Goal: Task Accomplishment & Management: Use online tool/utility

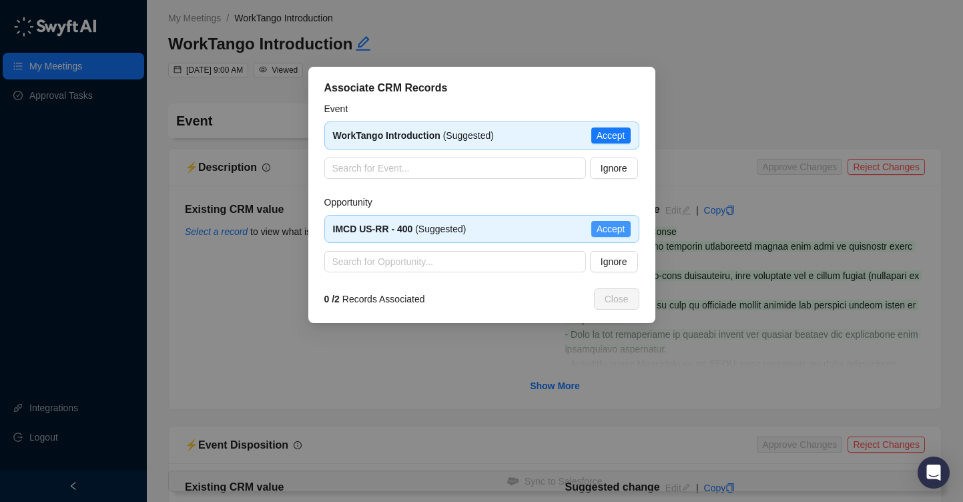
click at [608, 224] on span "Accept" at bounding box center [611, 229] width 29 height 15
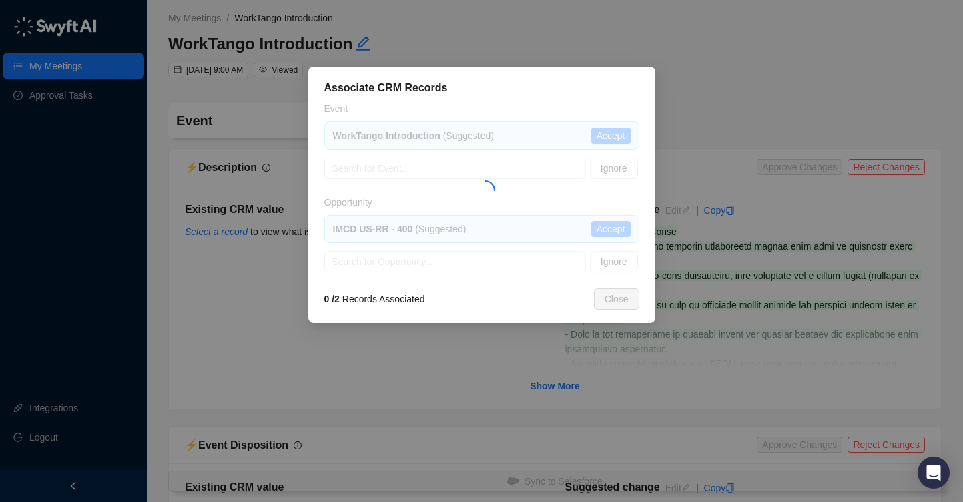
type textarea "**********"
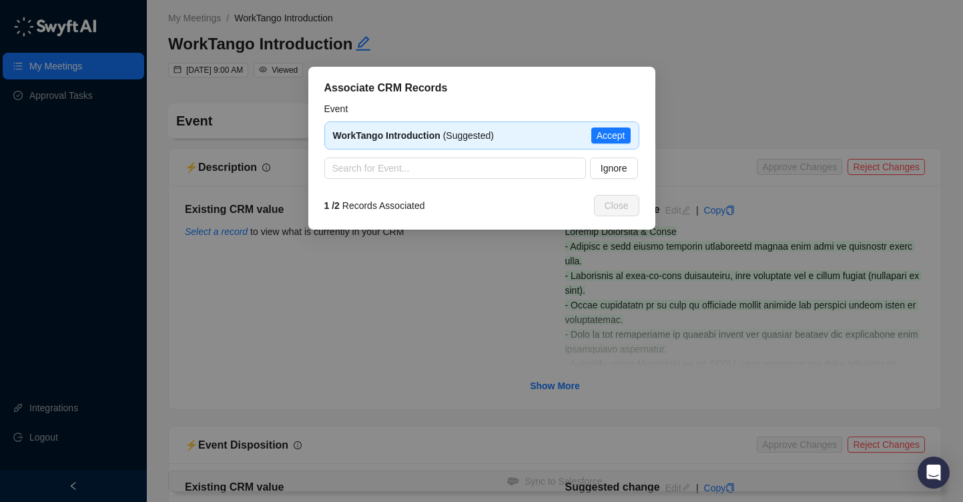
type input "**********"
click at [603, 130] on span "Accept" at bounding box center [611, 135] width 29 height 15
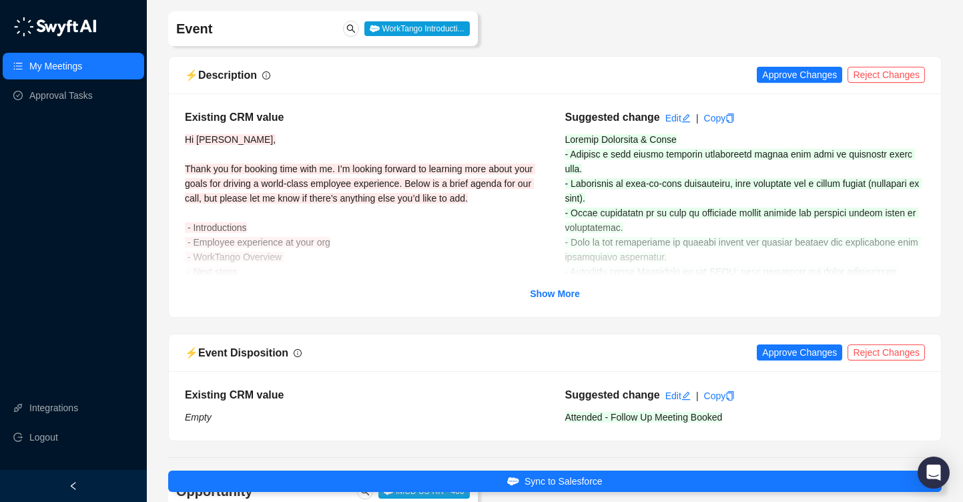
scroll to position [98, 0]
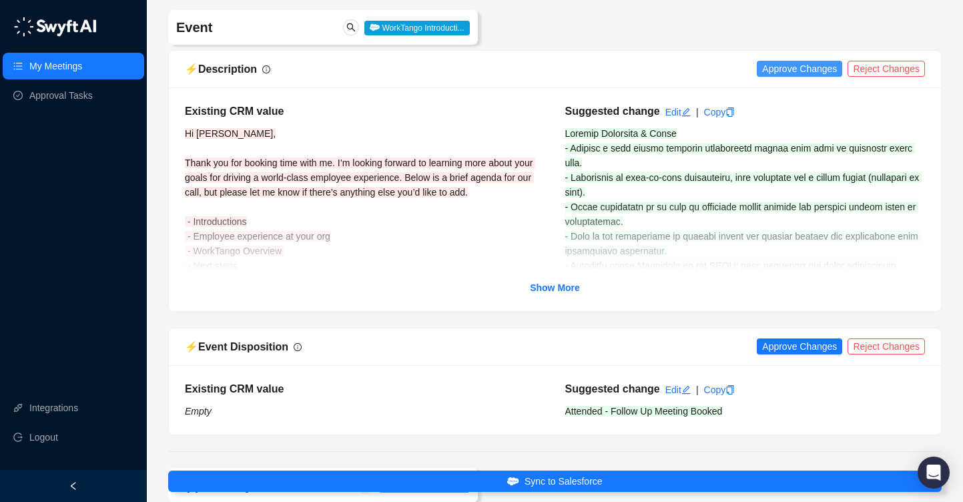
click at [804, 67] on span "Approve Changes" at bounding box center [799, 68] width 75 height 15
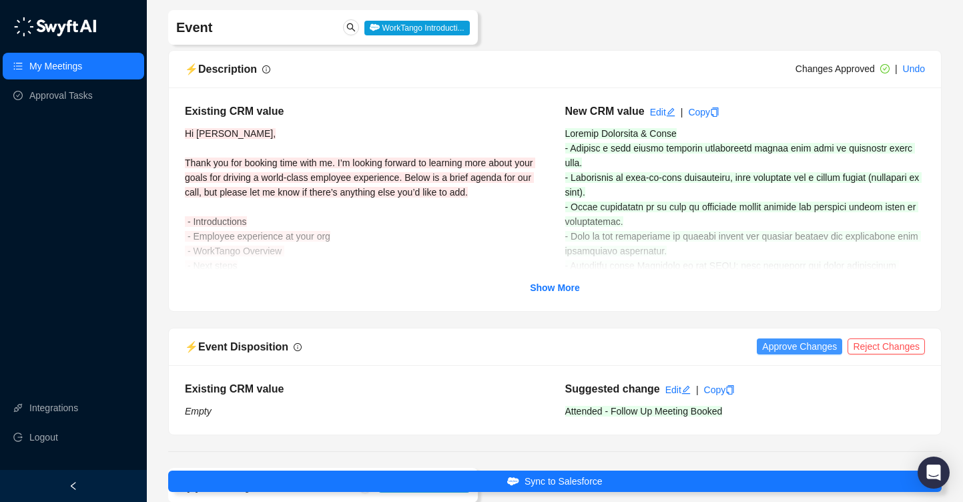
click at [798, 344] on span "Approve Changes" at bounding box center [799, 346] width 75 height 15
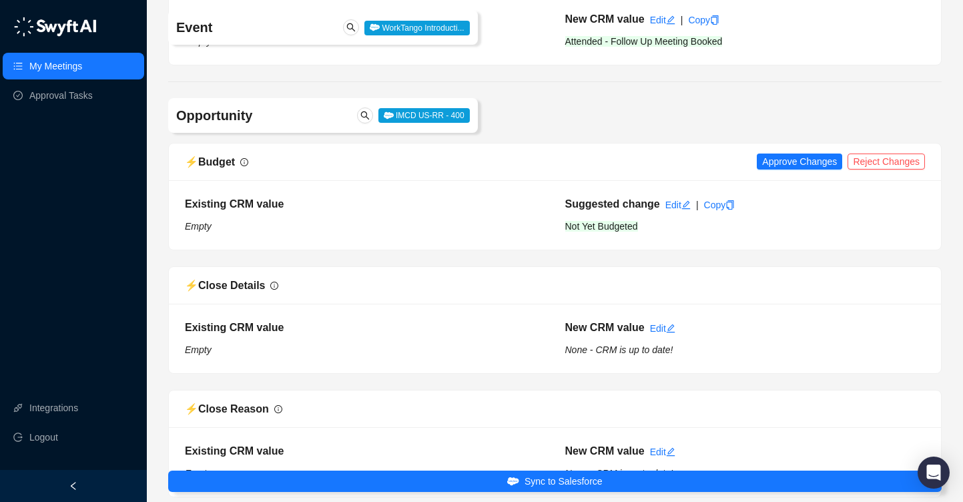
scroll to position [469, 0]
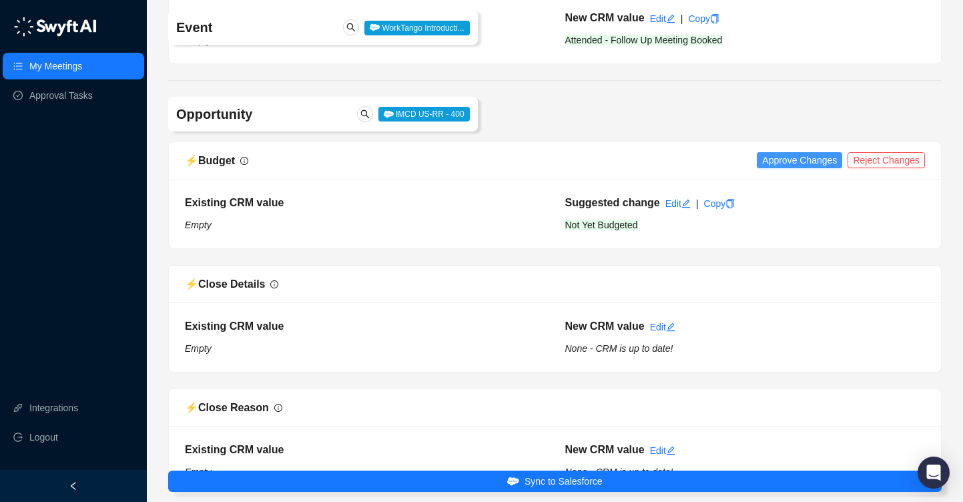
click at [806, 158] on span "Approve Changes" at bounding box center [799, 160] width 75 height 15
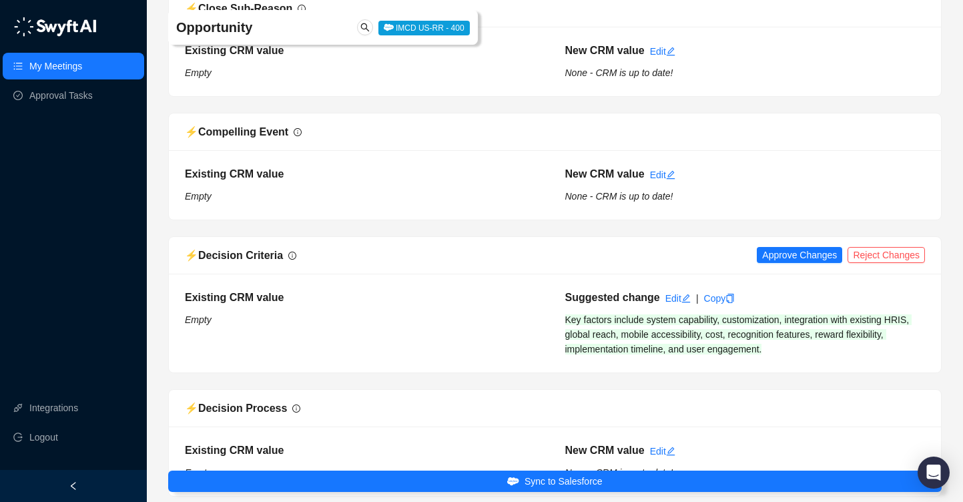
scroll to position [993, 0]
click at [793, 254] on span "Approve Changes" at bounding box center [799, 254] width 75 height 15
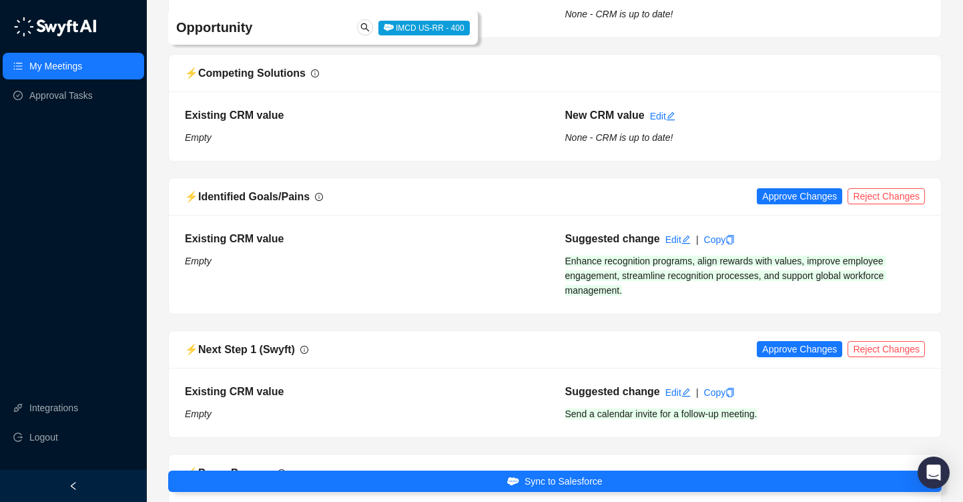
scroll to position [1453, 0]
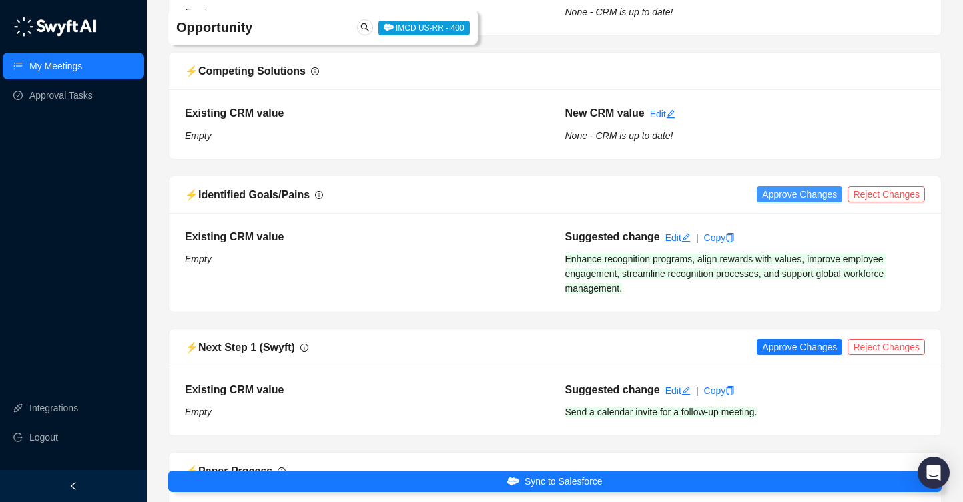
click at [788, 197] on span "Approve Changes" at bounding box center [799, 194] width 75 height 15
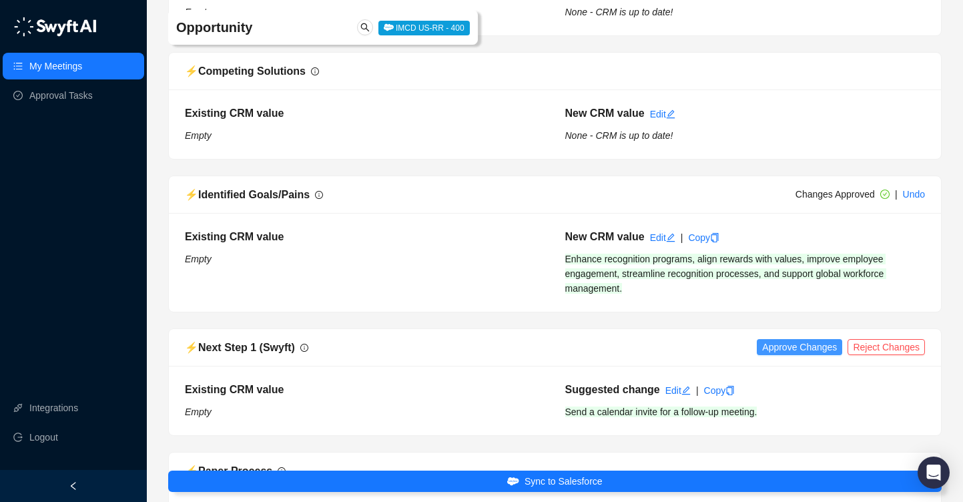
click at [773, 349] on span "Approve Changes" at bounding box center [799, 347] width 75 height 15
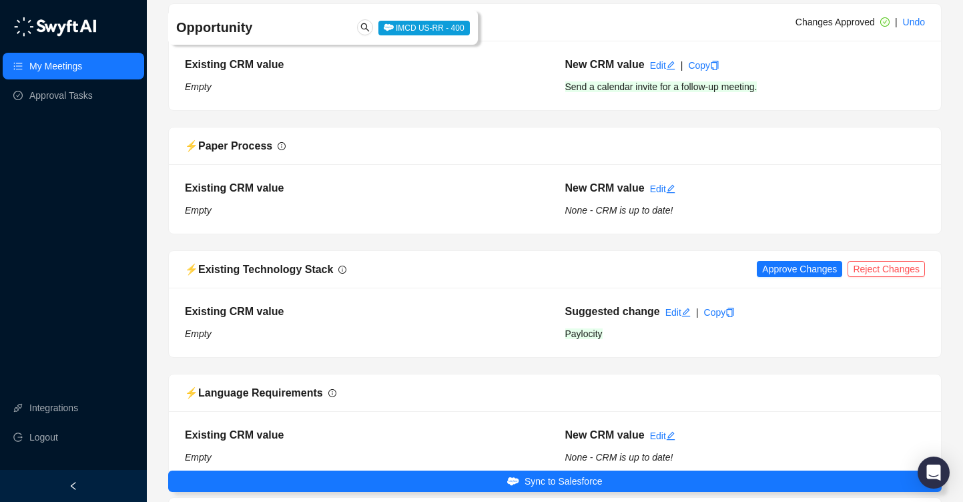
scroll to position [1782, 0]
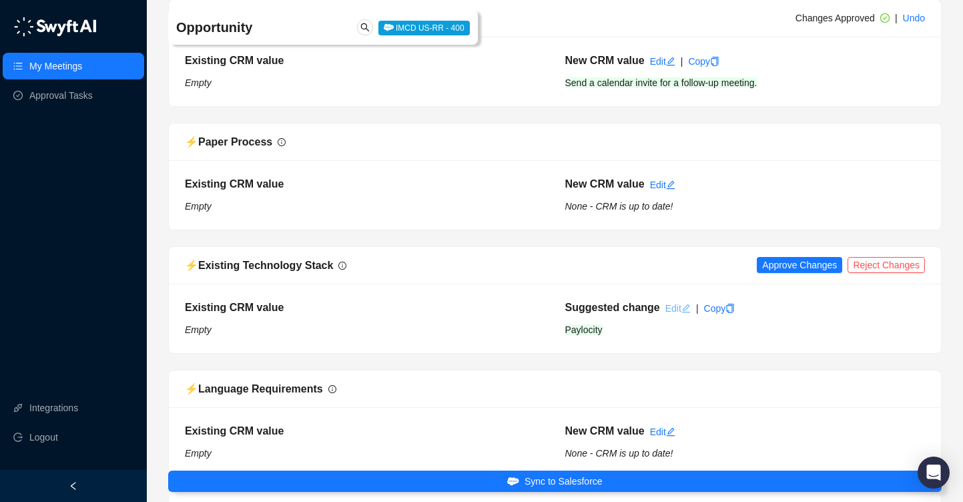
click at [676, 306] on link "Edit" at bounding box center [678, 308] width 25 height 11
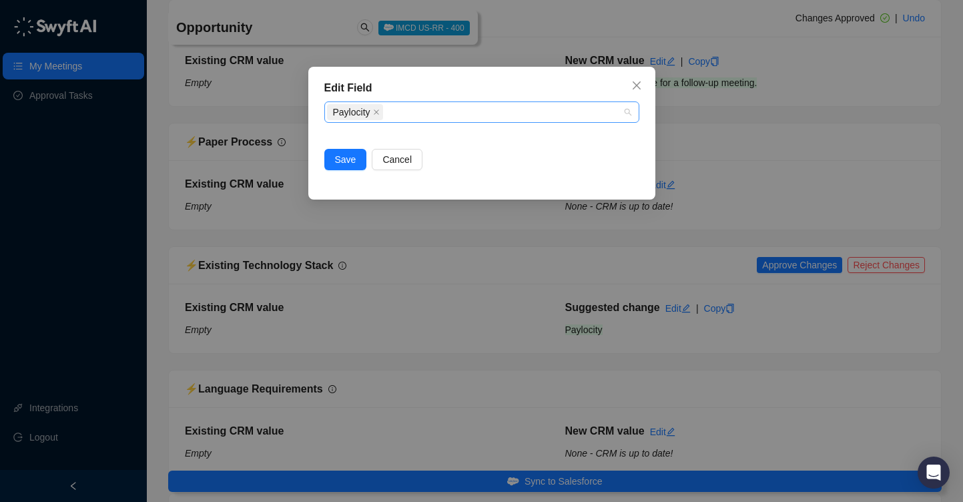
click at [486, 113] on div "Paylocity" at bounding box center [475, 112] width 296 height 19
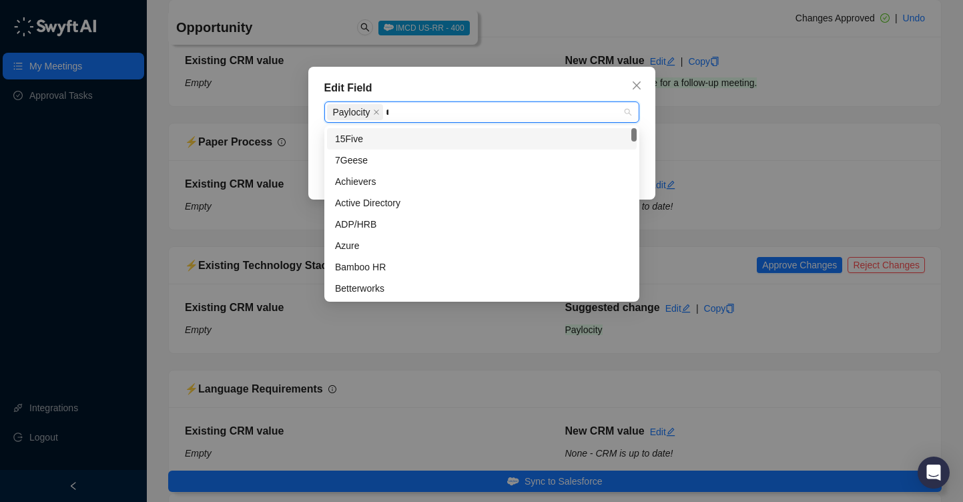
type input "**"
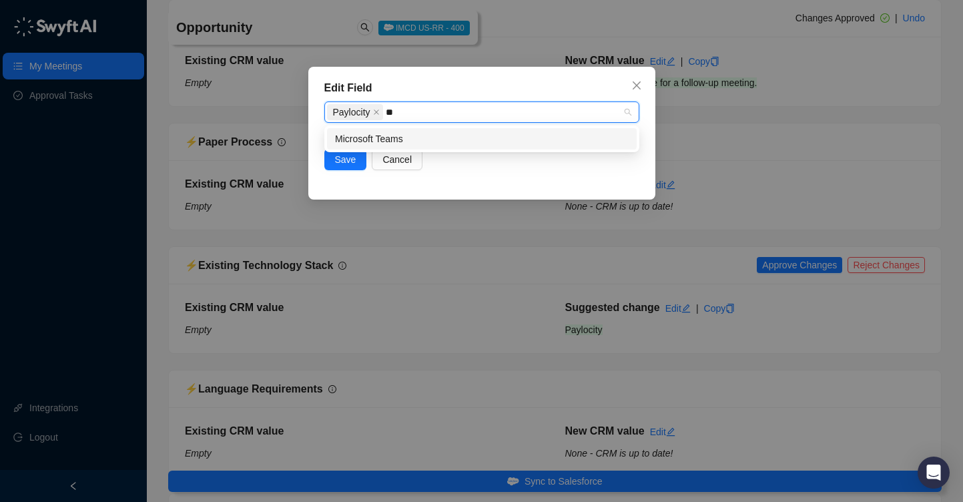
click at [434, 143] on div "Microsoft Teams" at bounding box center [482, 139] width 294 height 15
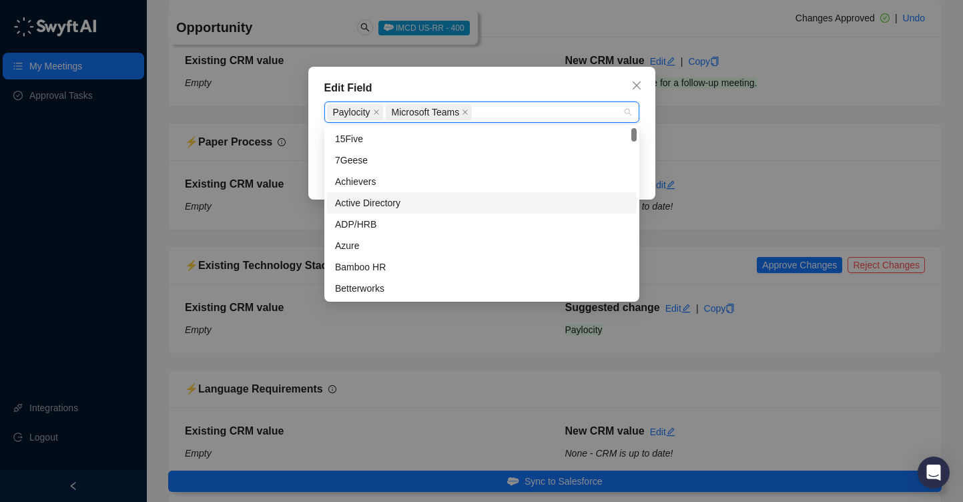
click at [320, 177] on div "Edit Field Existing Technology Stack Paylocity Microsoft Teams Save Cancel" at bounding box center [481, 133] width 347 height 133
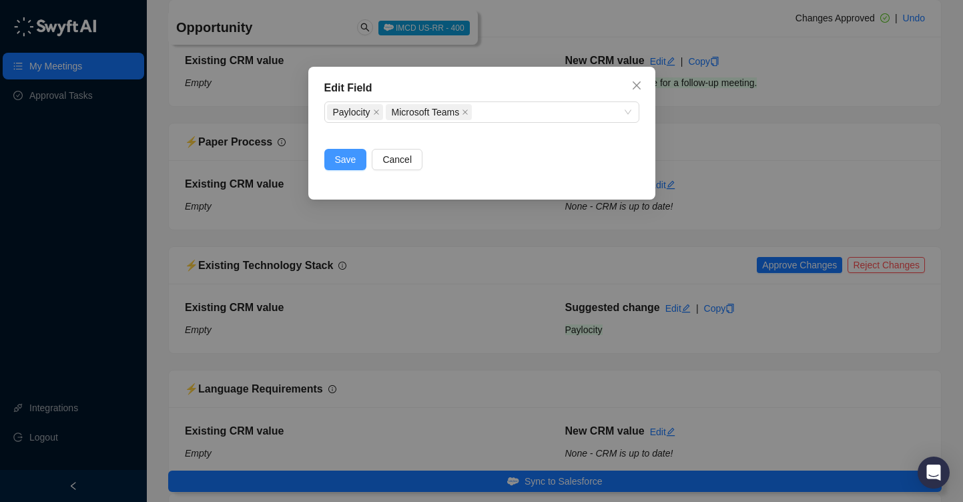
click at [350, 156] on span "Save" at bounding box center [345, 159] width 21 height 15
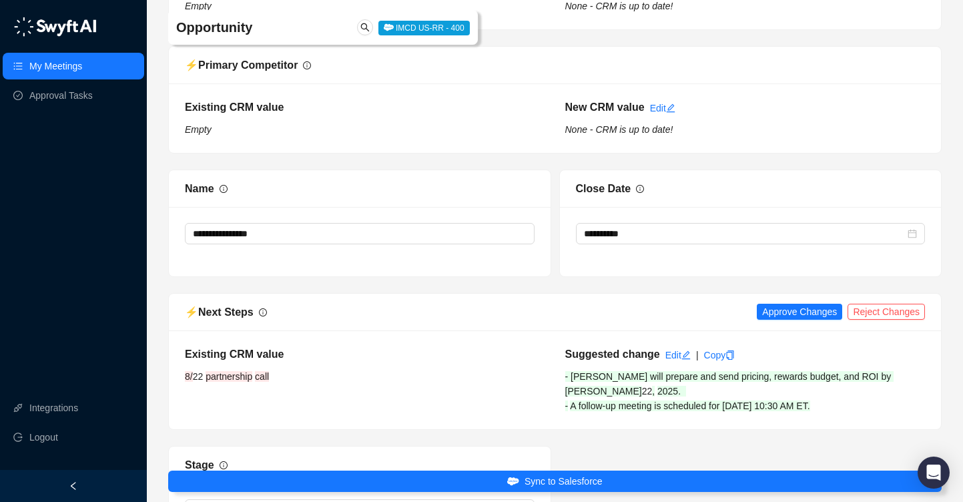
scroll to position [2478, 0]
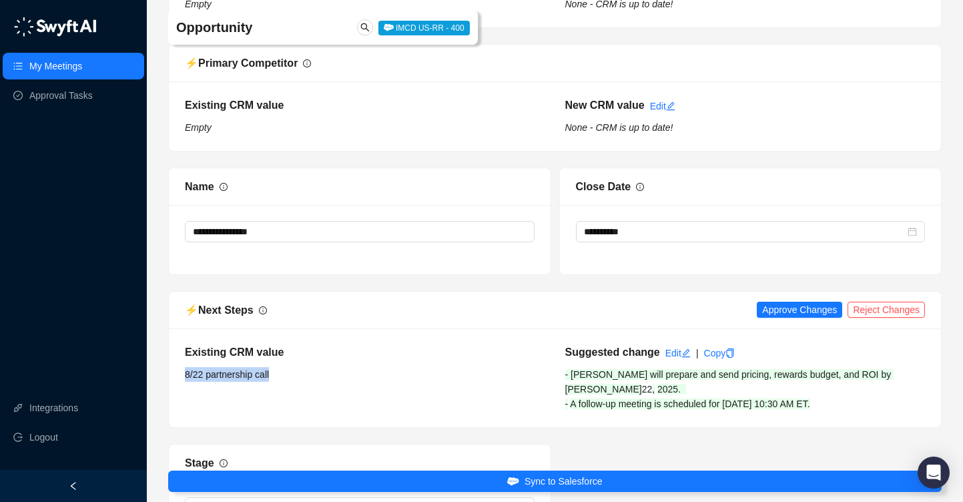
drag, startPoint x: 286, startPoint y: 375, endPoint x: 184, endPoint y: 372, distance: 101.5
click at [184, 372] on div "Existing CRM value 8/ 22 partnership call Suggested change Edit | Copy - [PERSO…" at bounding box center [555, 377] width 772 height 99
copy div "8/ 22 partnership call"
click at [677, 353] on link "Edit" at bounding box center [678, 353] width 25 height 11
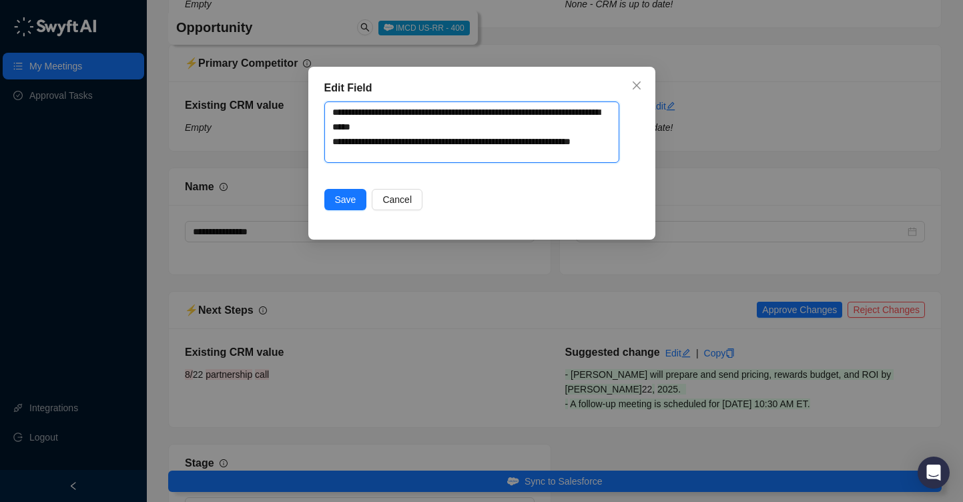
drag, startPoint x: 397, startPoint y: 151, endPoint x: 320, endPoint y: 109, distance: 87.2
click at [320, 109] on div "**********" at bounding box center [481, 153] width 347 height 173
paste textarea
type textarea "**********"
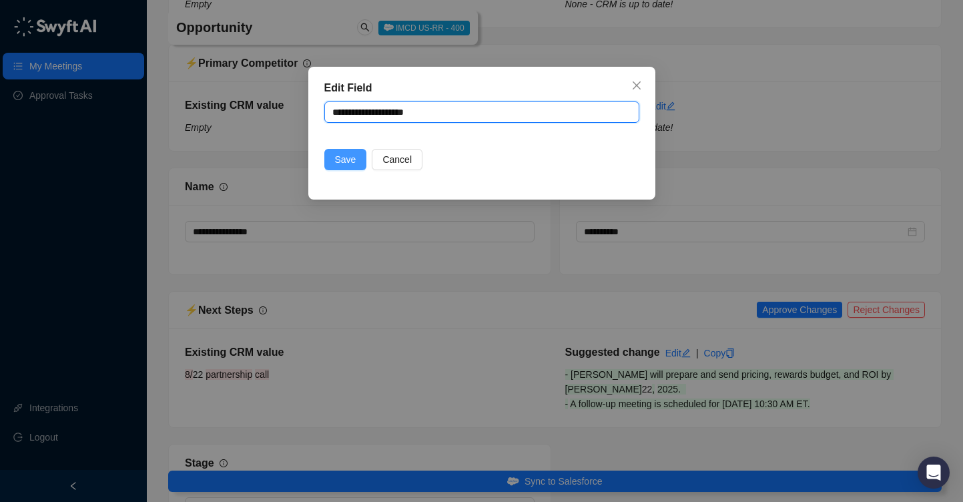
type textarea "**********"
click at [340, 166] on span "Save" at bounding box center [345, 159] width 21 height 15
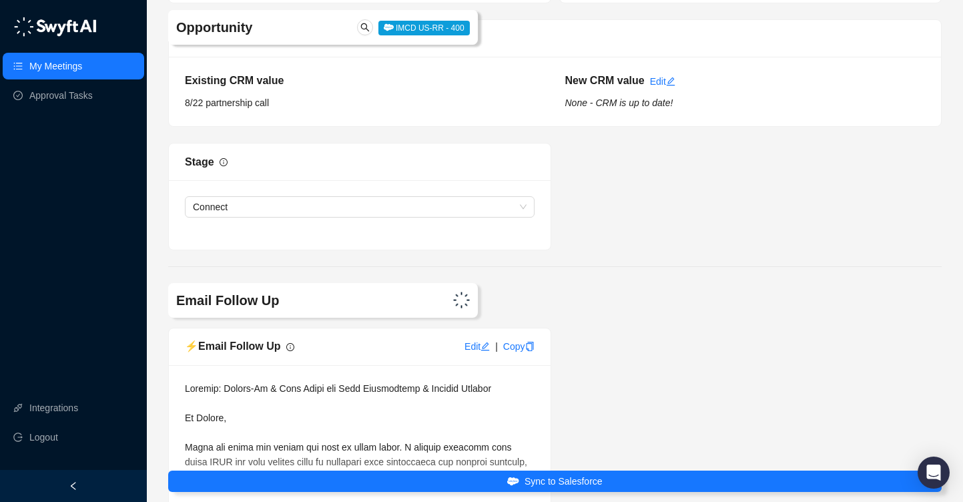
scroll to position [2752, 0]
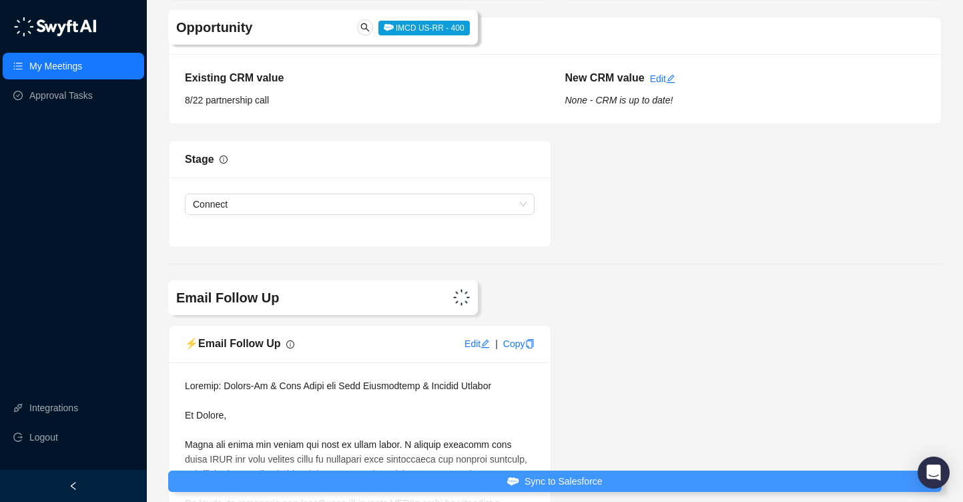
click at [541, 488] on span "Sync to Salesforce" at bounding box center [564, 481] width 78 height 15
